Goal: Information Seeking & Learning: Learn about a topic

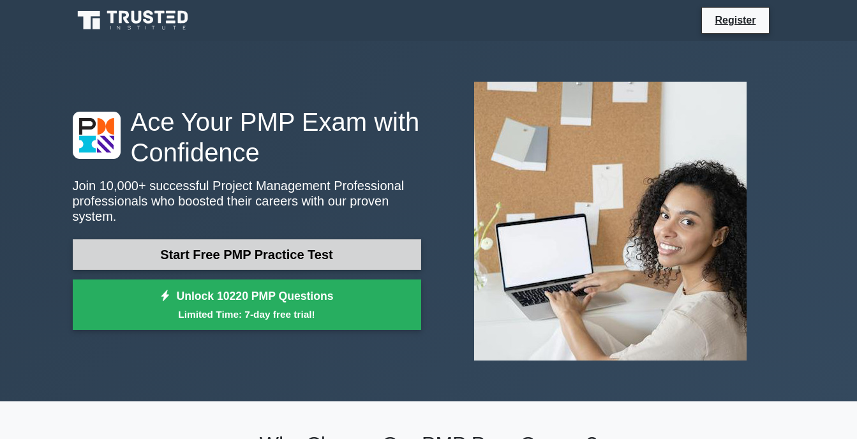
click at [202, 243] on link "Start Free PMP Practice Test" at bounding box center [247, 254] width 349 height 31
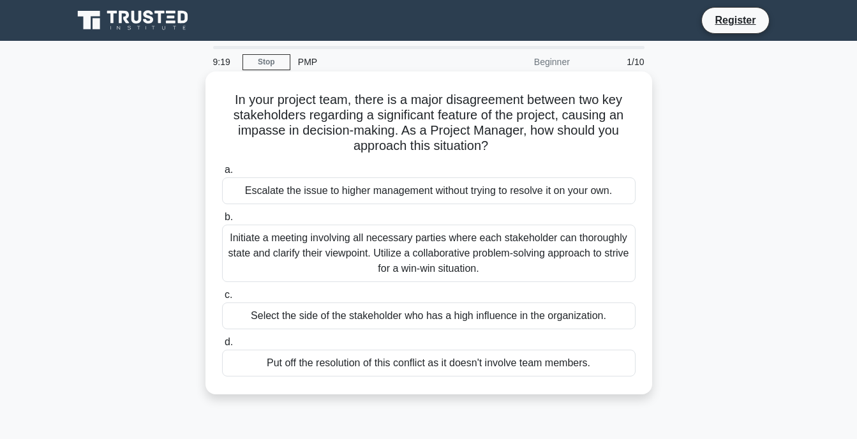
click at [457, 245] on div "Initiate a meeting involving all necessary parties where each stakeholder can t…" at bounding box center [429, 253] width 414 height 57
click at [222, 222] on input "b. Initiate a meeting involving all necessary parties where each stakeholder ca…" at bounding box center [222, 217] width 0 height 8
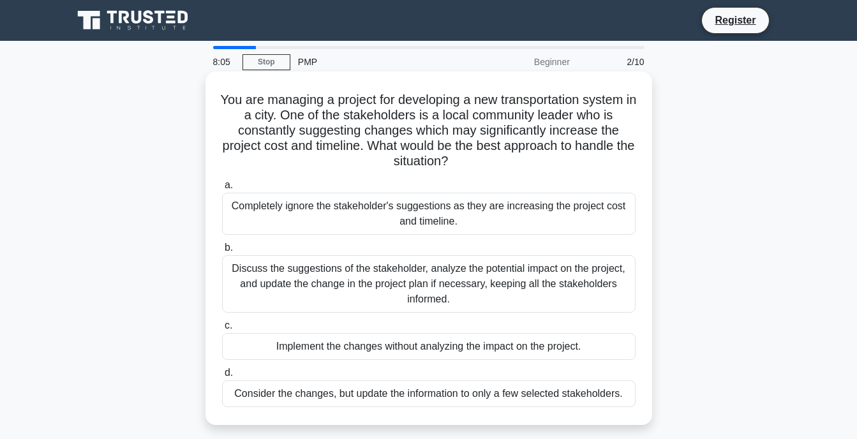
click at [527, 285] on div "Discuss the suggestions of the stakeholder, analyze the potential impact on the…" at bounding box center [429, 283] width 414 height 57
click at [222, 252] on input "b. Discuss the suggestions of the stakeholder, analyze the potential impact on …" at bounding box center [222, 248] width 0 height 8
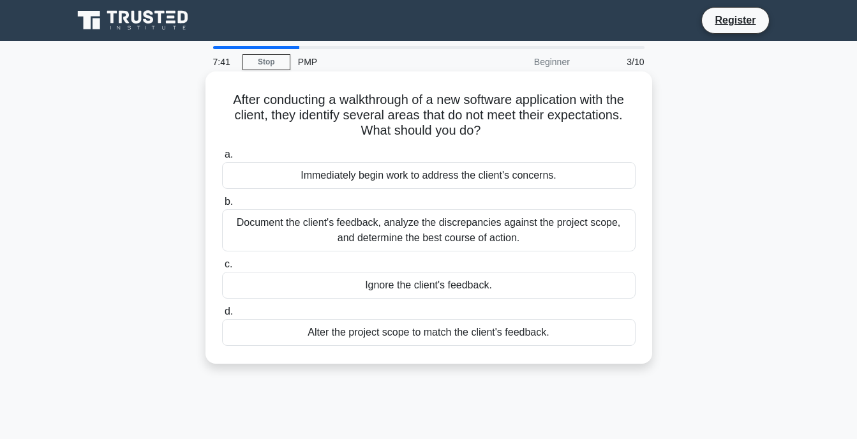
click at [549, 226] on div "Document the client's feedback, analyze the discrepancies against the project s…" at bounding box center [429, 230] width 414 height 42
click at [222, 206] on input "b. Document the client's feedback, analyze the discrepancies against the projec…" at bounding box center [222, 202] width 0 height 8
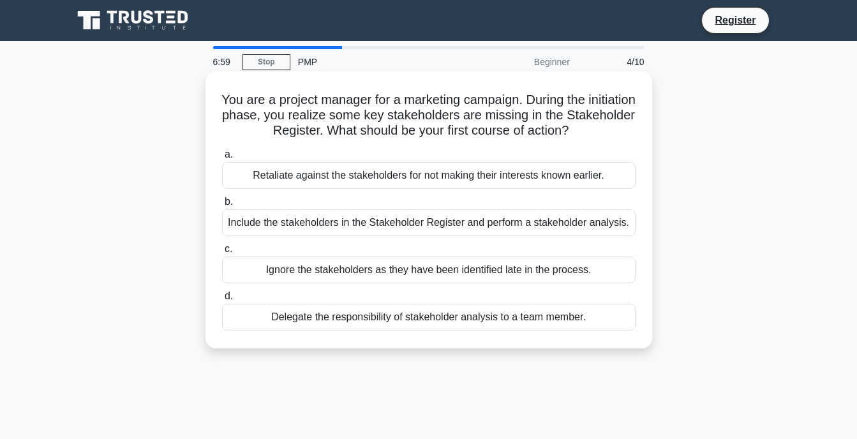
click at [412, 220] on div "Include the stakeholders in the Stakeholder Register and perform a stakeholder …" at bounding box center [429, 222] width 414 height 27
click at [222, 206] on input "b. Include the stakeholders in the Stakeholder Register and perform a stakehold…" at bounding box center [222, 202] width 0 height 8
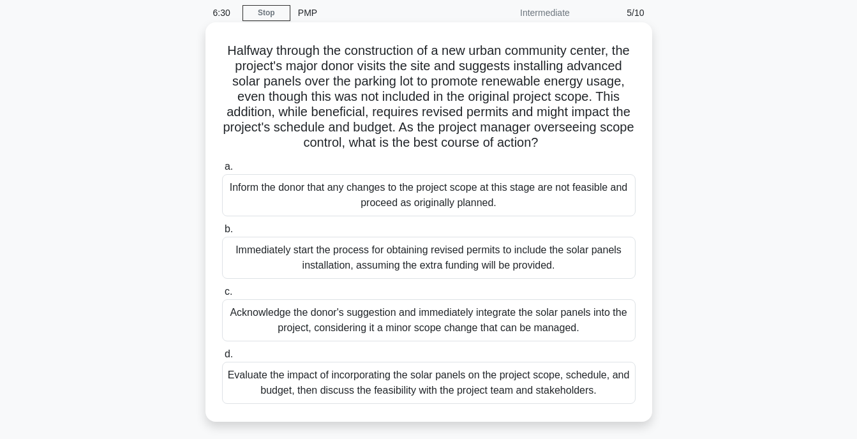
scroll to position [52, 0]
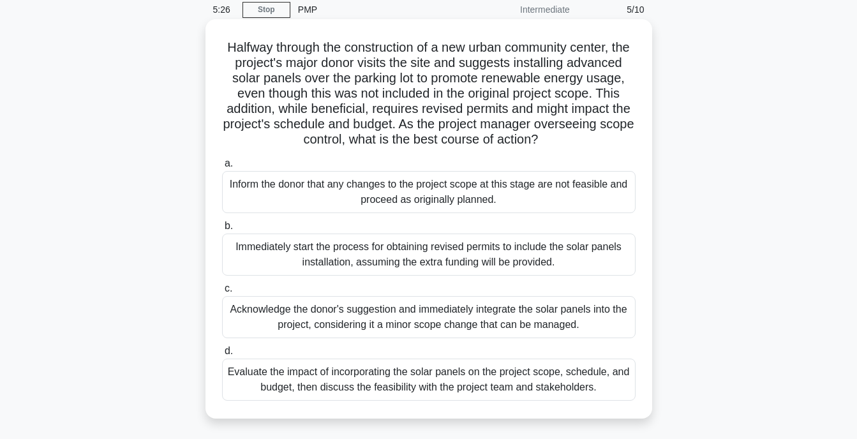
click at [428, 324] on div "Acknowledge the donor's suggestion and immediately integrate the solar panels i…" at bounding box center [429, 317] width 414 height 42
click at [222, 293] on input "c. Acknowledge the donor's suggestion and immediately integrate the solar panel…" at bounding box center [222, 289] width 0 height 8
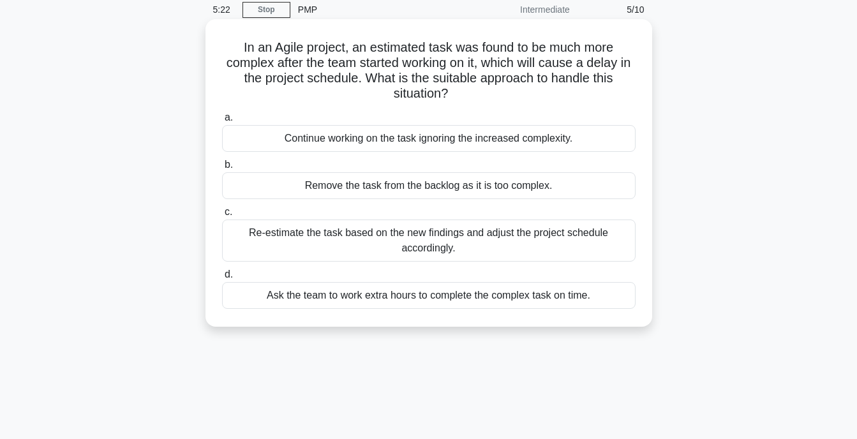
scroll to position [0, 0]
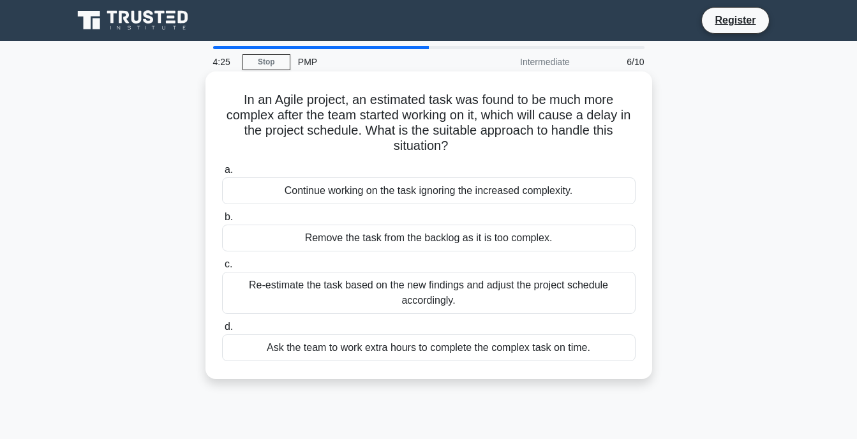
click at [407, 289] on div "Re-estimate the task based on the new findings and adjust the project schedule …" at bounding box center [429, 293] width 414 height 42
click at [222, 269] on input "c. Re-estimate the task based on the new findings and adjust the project schedu…" at bounding box center [222, 264] width 0 height 8
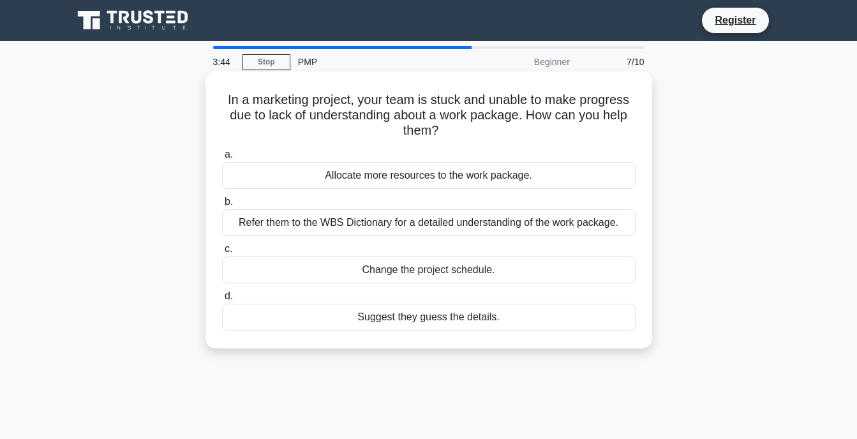
click at [476, 220] on div "Refer them to the WBS Dictionary for a detailed understanding of the work packa…" at bounding box center [429, 222] width 414 height 27
click at [222, 206] on input "b. Refer them to the WBS Dictionary for a detailed understanding of the work pa…" at bounding box center [222, 202] width 0 height 8
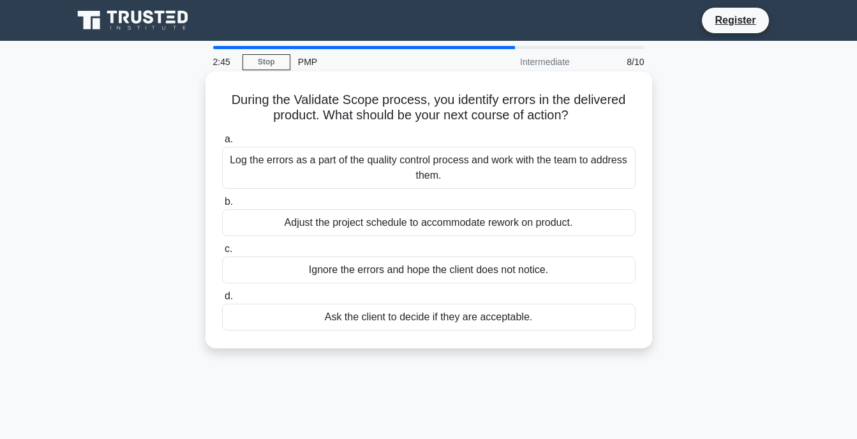
click at [432, 176] on div "Log the errors as a part of the quality control process and work with the team …" at bounding box center [429, 168] width 414 height 42
click at [222, 144] on input "a. Log the errors as a part of the quality control process and work with the te…" at bounding box center [222, 139] width 0 height 8
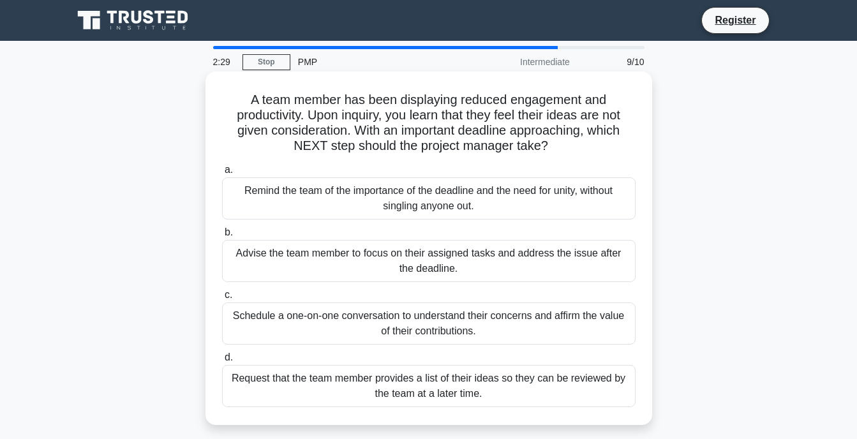
click at [479, 197] on div "Remind the team of the importance of the deadline and the need for unity, witho…" at bounding box center [429, 198] width 414 height 42
click at [222, 174] on input "a. Remind the team of the importance of the deadline and the need for unity, wi…" at bounding box center [222, 170] width 0 height 8
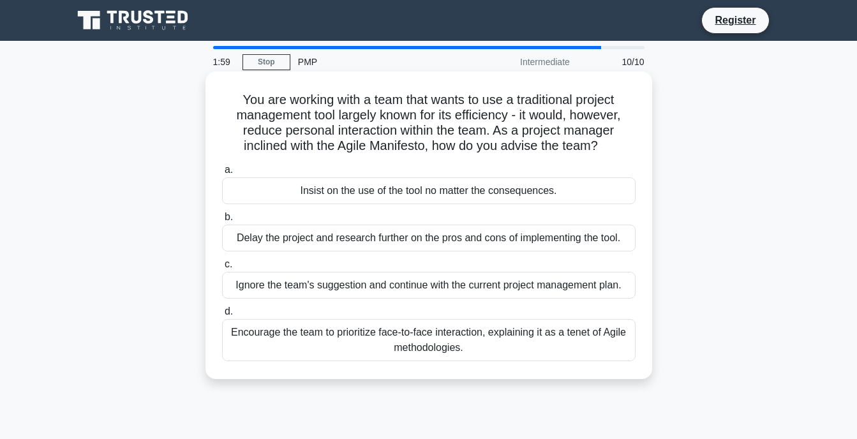
click at [400, 331] on div "Encourage the team to prioritize face-to-face interaction, explaining it as a t…" at bounding box center [429, 340] width 414 height 42
click at [222, 316] on input "d. Encourage the team to prioritize face-to-face interaction, explaining it as …" at bounding box center [222, 312] width 0 height 8
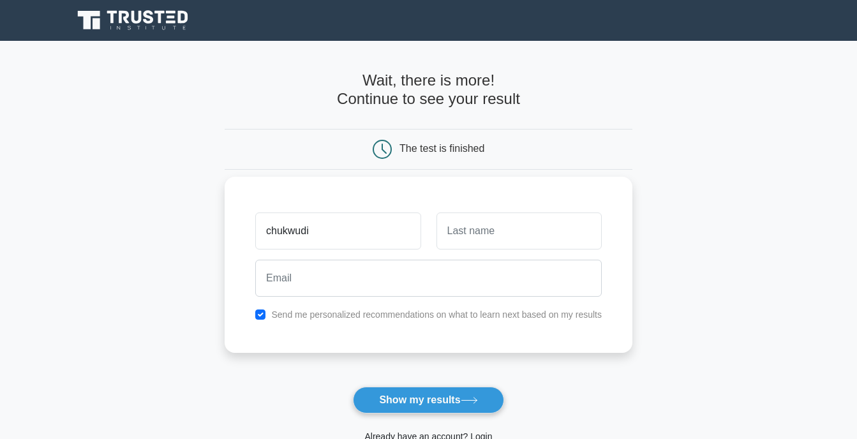
type input "chukwudi"
click at [536, 220] on input "text" at bounding box center [519, 231] width 165 height 37
type input "chukwuani"
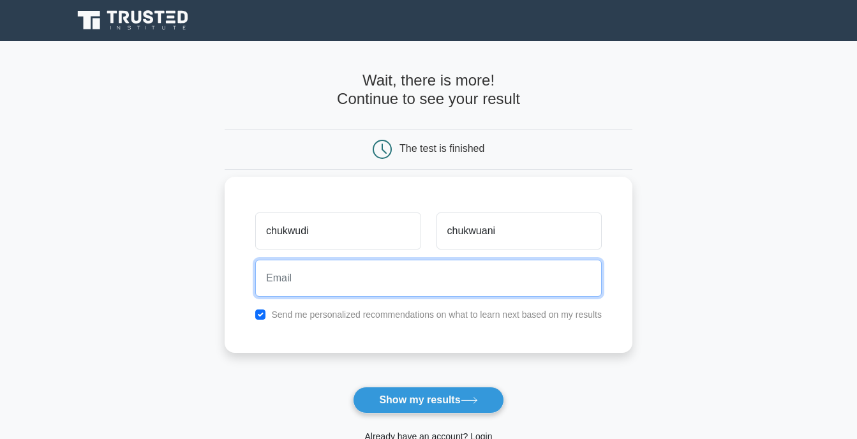
click at [486, 276] on input "email" at bounding box center [428, 278] width 347 height 37
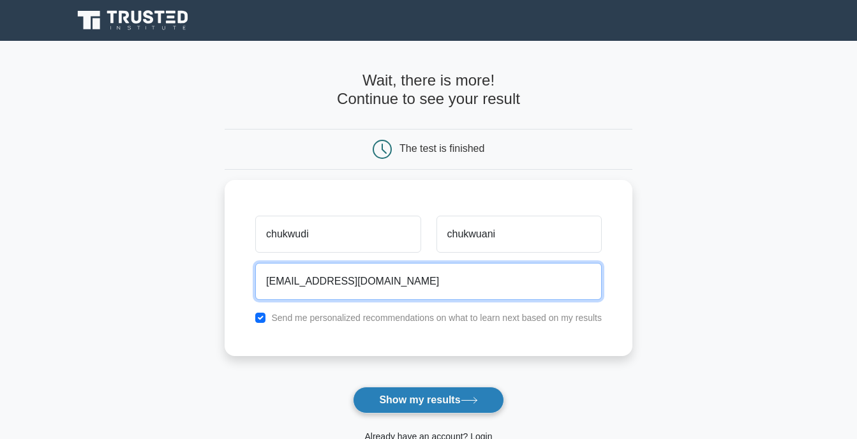
type input "cchukwuani2025@gmail.com"
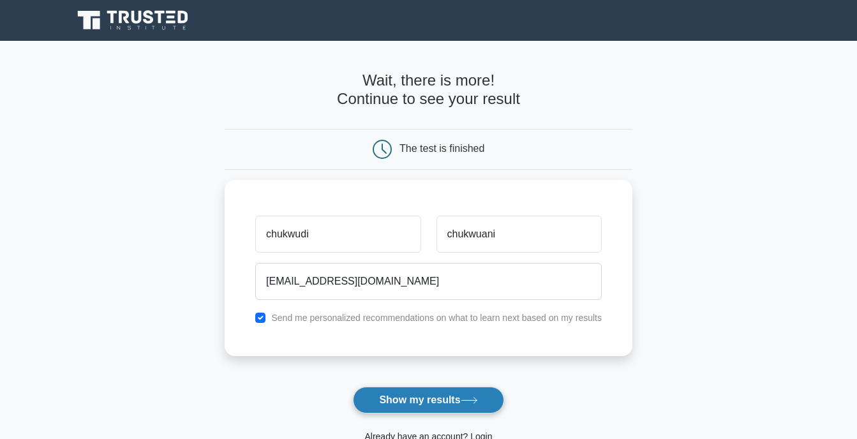
click at [413, 403] on button "Show my results" at bounding box center [428, 400] width 151 height 27
click at [413, 403] on form "Wait, there is more! Continue to see your result The test is finished chukwudi" at bounding box center [429, 271] width 408 height 398
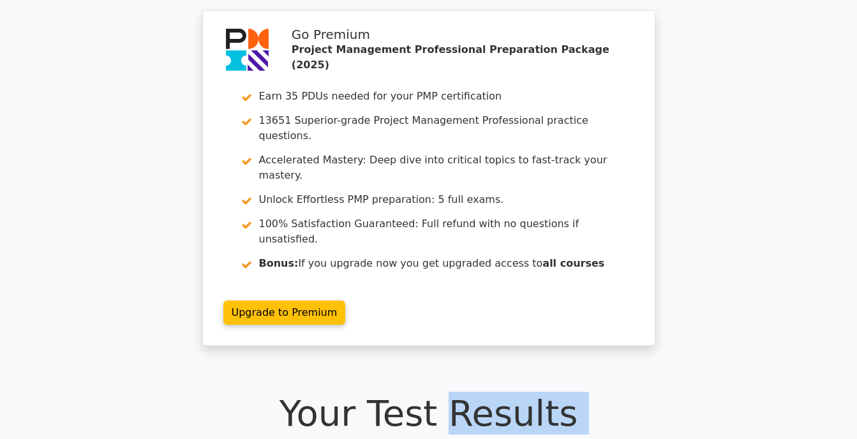
drag, startPoint x: 455, startPoint y: 394, endPoint x: 442, endPoint y: 442, distance: 50.2
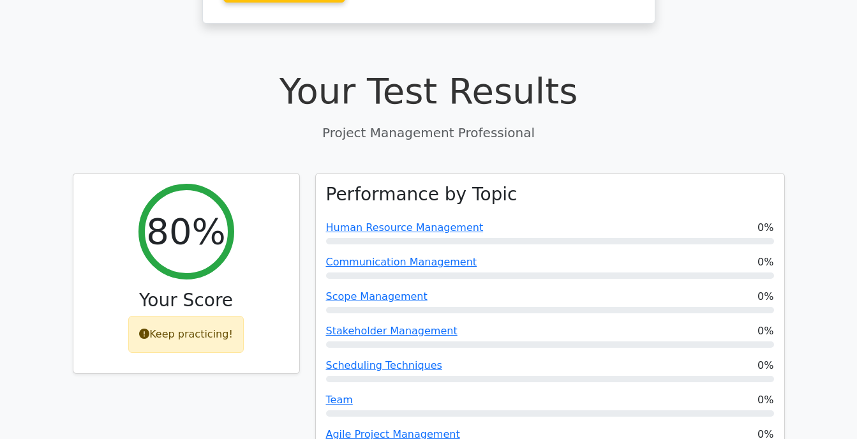
scroll to position [366, 0]
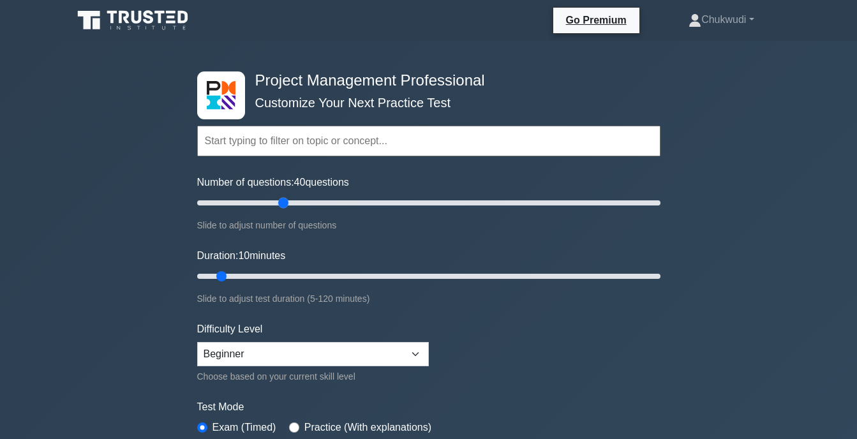
drag, startPoint x: 215, startPoint y: 201, endPoint x: 280, endPoint y: 216, distance: 66.9
type input "40"
click at [280, 211] on input "Number of questions: 40 questions" at bounding box center [429, 202] width 464 height 15
drag, startPoint x: 218, startPoint y: 275, endPoint x: 335, endPoint y: 286, distance: 117.4
type input "40"
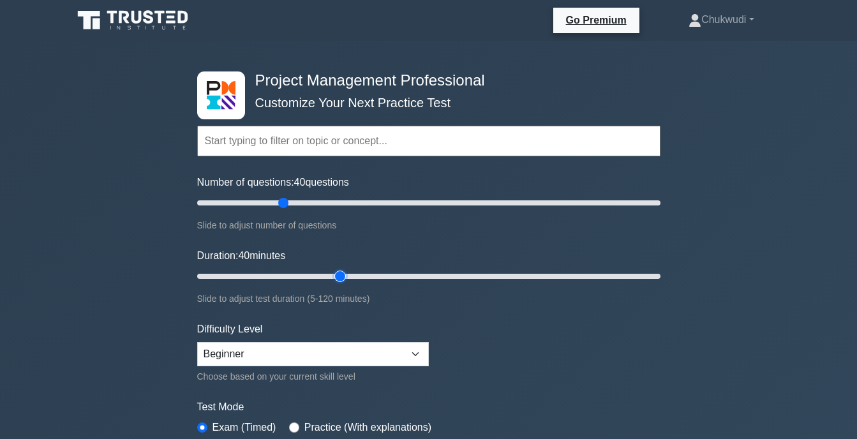
click at [335, 284] on input "Duration: 40 minutes" at bounding box center [429, 276] width 464 height 15
click at [418, 354] on select "Beginner Intermediate Expert" at bounding box center [313, 354] width 232 height 24
select select "intermediate"
click at [197, 342] on select "Beginner Intermediate Expert" at bounding box center [313, 354] width 232 height 24
